Goal: Check status: Check status

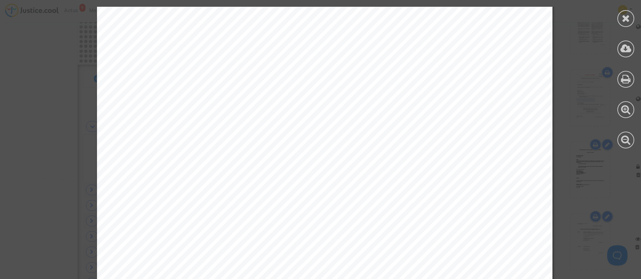
scroll to position [2085, 0]
click at [626, 20] on icon at bounding box center [625, 18] width 8 height 10
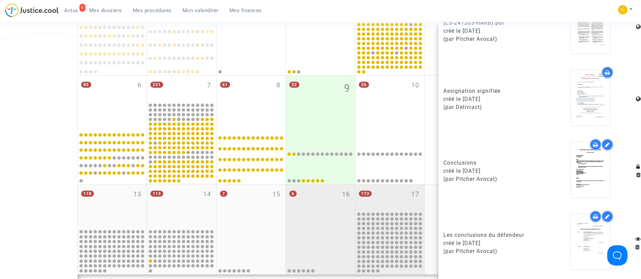
scroll to position [122, 0]
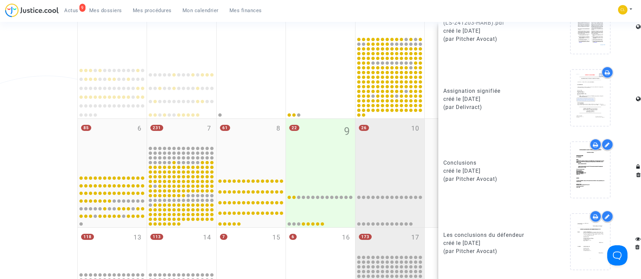
drag, startPoint x: 380, startPoint y: 159, endPoint x: 408, endPoint y: 123, distance: 46.2
click at [379, 159] on div "26 10" at bounding box center [389, 145] width 69 height 53
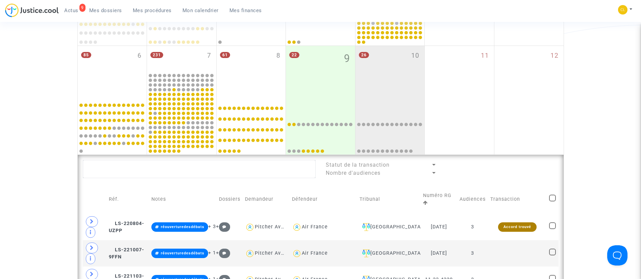
scroll to position [223, 0]
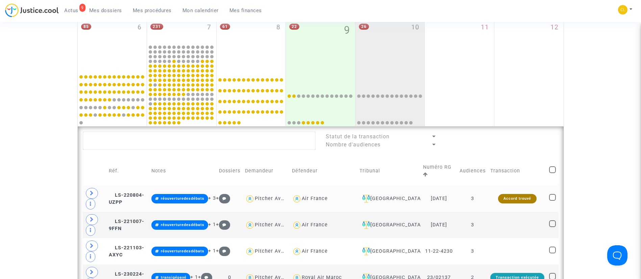
click at [392, 203] on td "[GEOGRAPHIC_DATA]" at bounding box center [388, 199] width 63 height 26
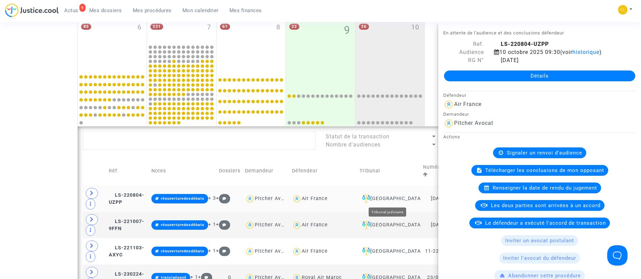
click at [394, 199] on div "[GEOGRAPHIC_DATA]" at bounding box center [388, 199] width 59 height 8
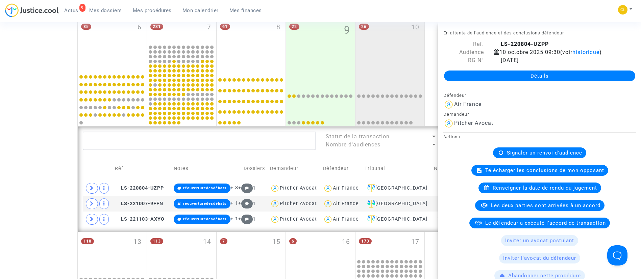
click at [329, 156] on lawsuits-list "Statut de la transaction Nombre d'audiences Réf. Notes Dossiers Demandeur Défen…" at bounding box center [320, 180] width 475 height 96
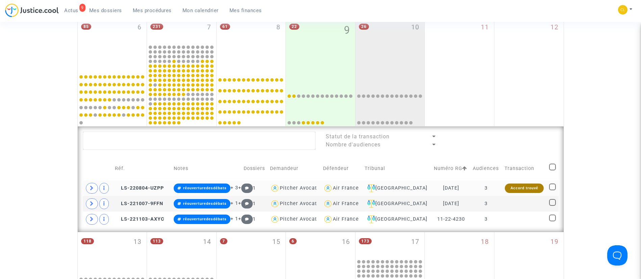
click at [525, 187] on div "Accord trouvé" at bounding box center [523, 188] width 38 height 9
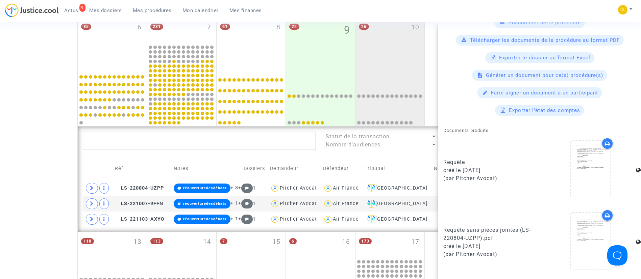
scroll to position [541, 0]
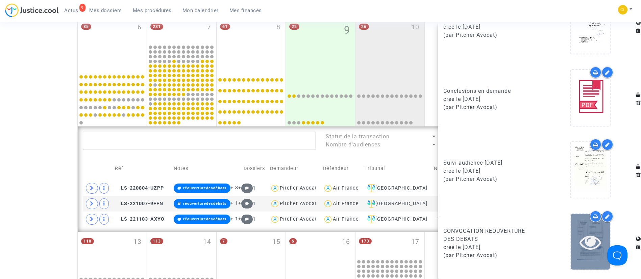
click at [570, 234] on div at bounding box center [589, 242] width 39 height 22
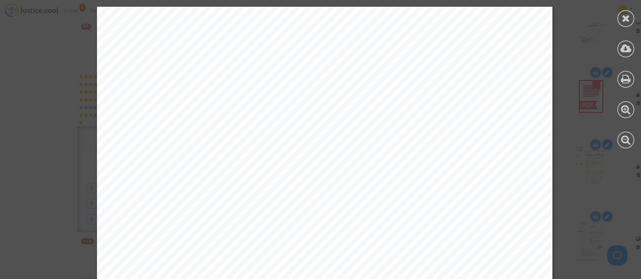
scroll to position [253, 0]
click at [625, 16] on icon at bounding box center [625, 18] width 8 height 10
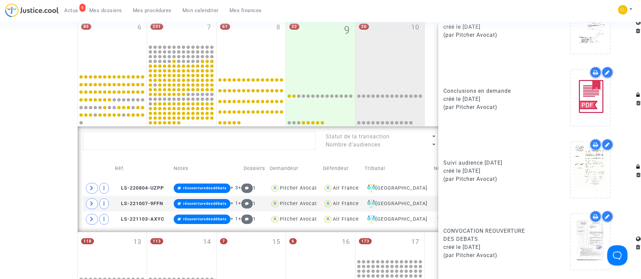
click at [405, 172] on td "Tribunal" at bounding box center [396, 169] width 69 height 24
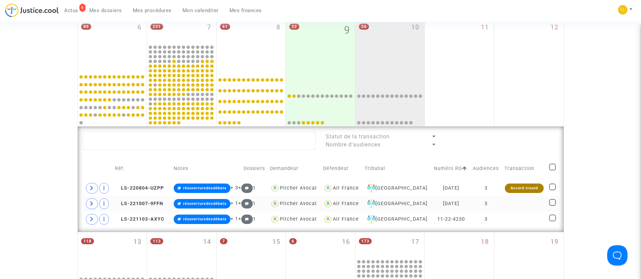
click at [514, 206] on td at bounding box center [524, 204] width 45 height 16
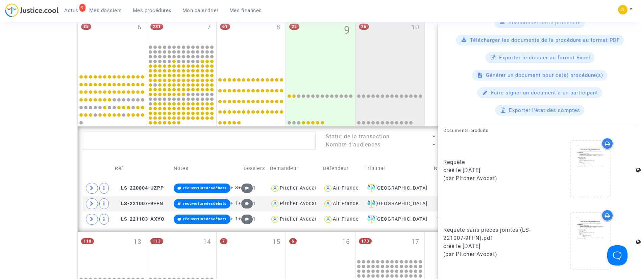
scroll to position [469, 0]
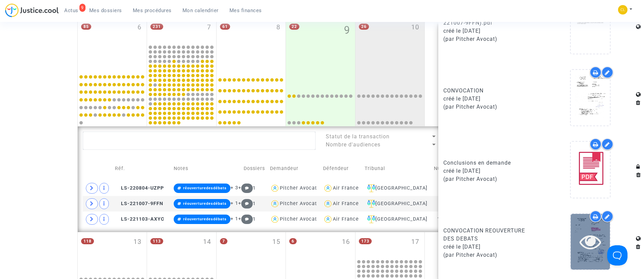
click at [579, 235] on icon at bounding box center [590, 242] width 22 height 22
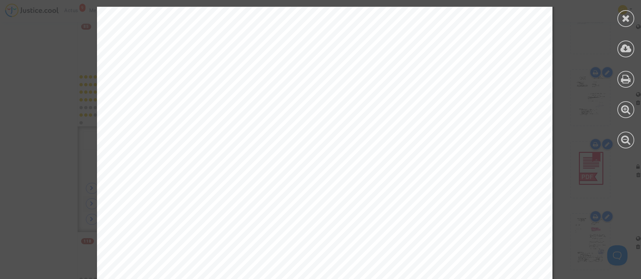
scroll to position [51, 0]
click at [621, 19] on icon at bounding box center [625, 18] width 8 height 10
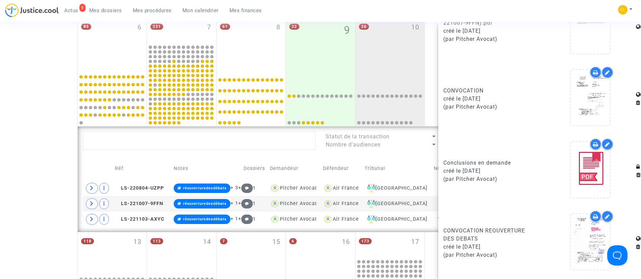
click at [417, 160] on td "Tribunal" at bounding box center [396, 169] width 69 height 24
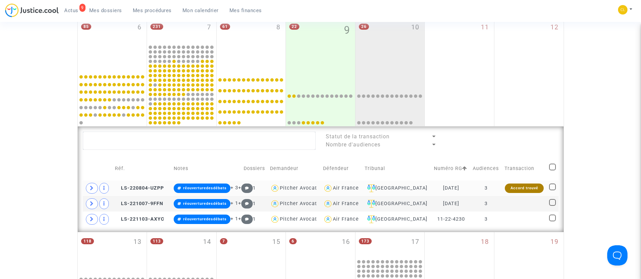
scroll to position [0, 0]
click at [499, 222] on td "3" at bounding box center [485, 220] width 31 height 16
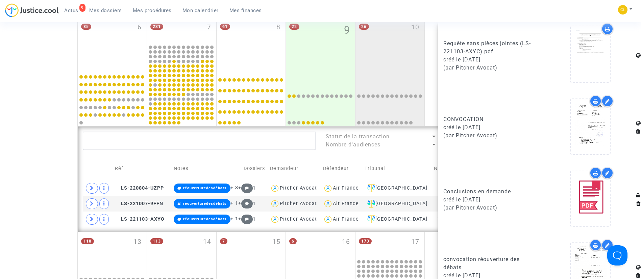
scroll to position [469, 0]
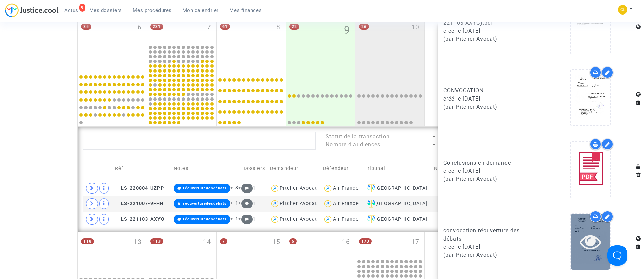
click at [584, 244] on icon at bounding box center [590, 242] width 22 height 22
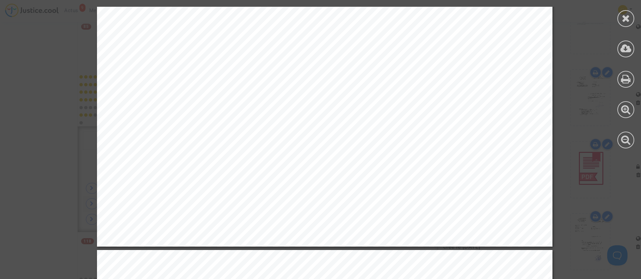
scroll to position [2380, 0]
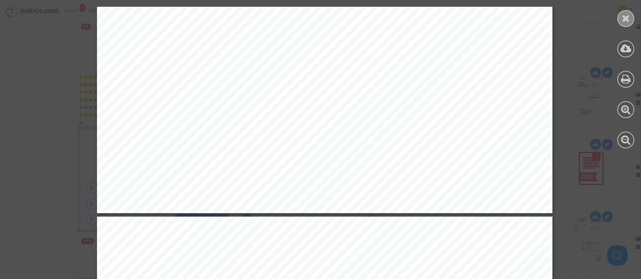
click at [623, 13] on icon at bounding box center [625, 18] width 8 height 10
